Goal: Navigation & Orientation: Go to known website

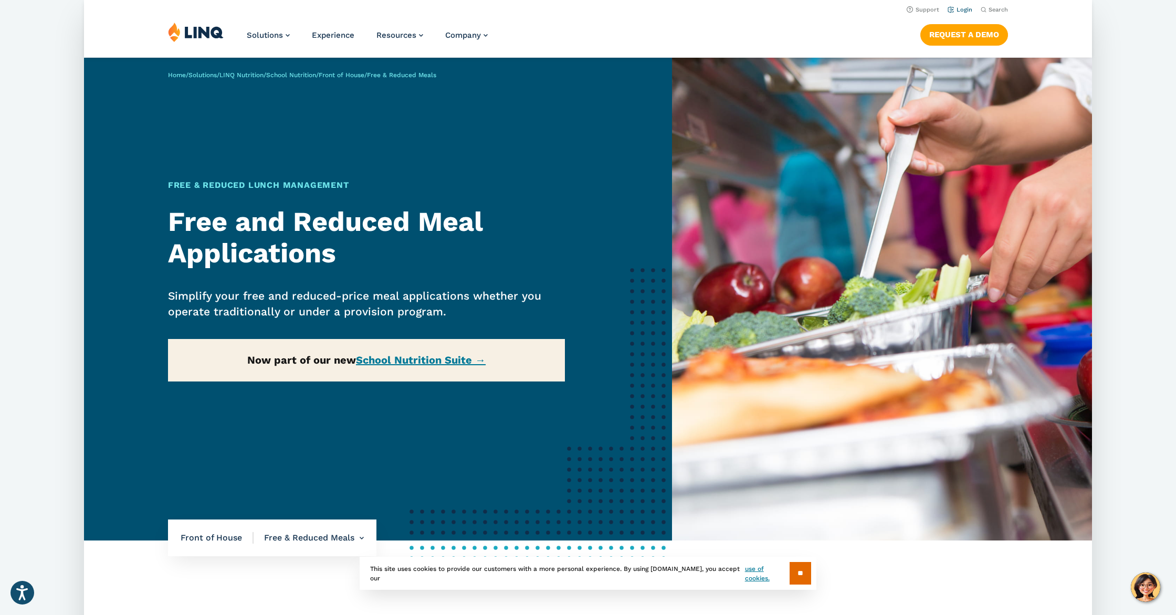
click at [967, 8] on link "Login" at bounding box center [959, 9] width 25 height 7
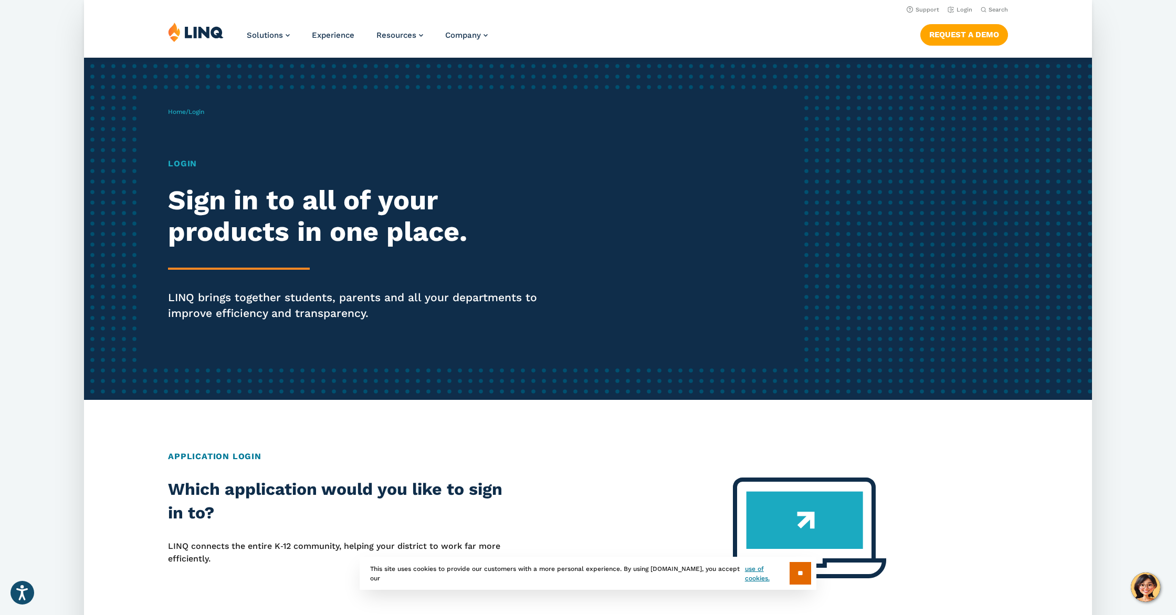
scroll to position [1, 0]
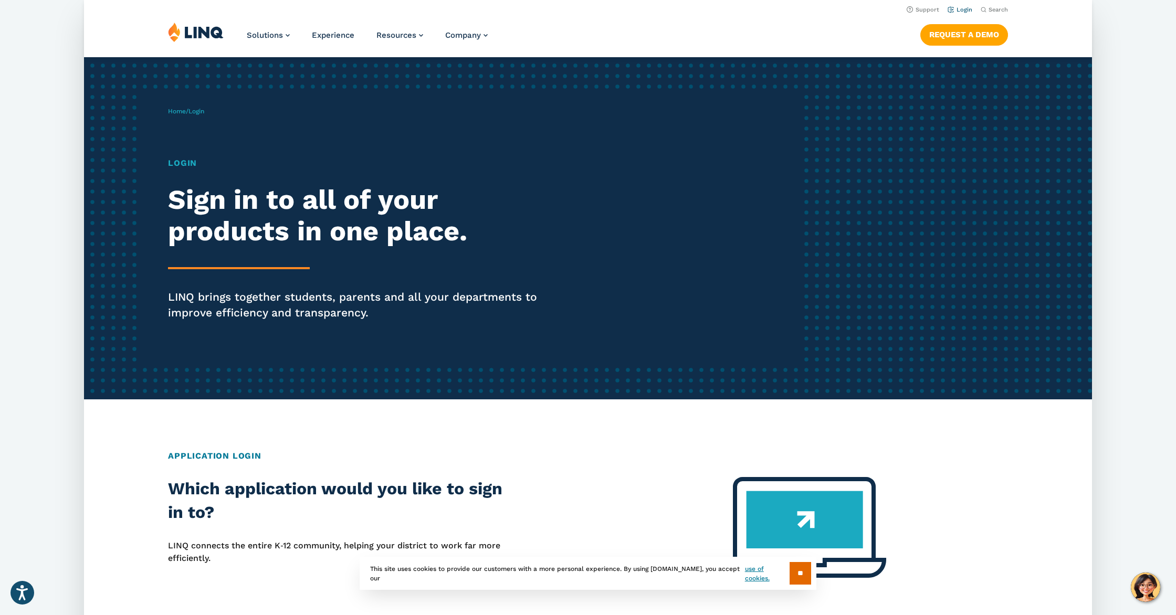
click at [953, 9] on link "Login" at bounding box center [959, 9] width 25 height 7
